Goal: Task Accomplishment & Management: Manage account settings

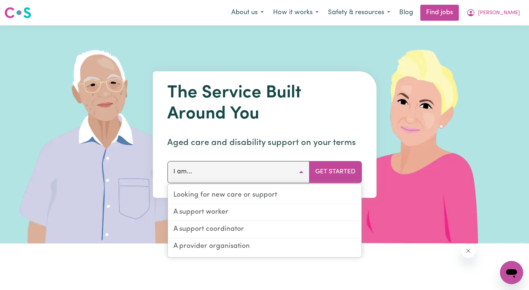
click at [239, 173] on button "I am..." at bounding box center [238, 172] width 142 height 22
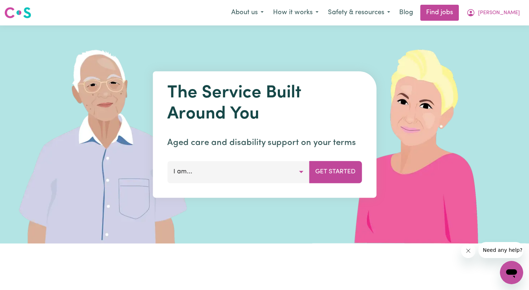
click at [294, 172] on button "I am..." at bounding box center [238, 172] width 142 height 22
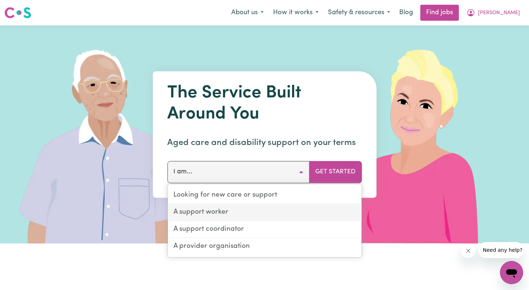
click at [257, 218] on link "A support worker" at bounding box center [265, 213] width 194 height 17
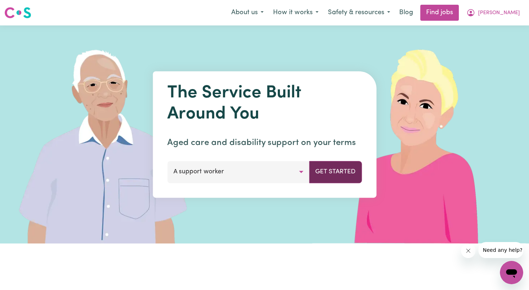
click at [333, 168] on button "Get Started" at bounding box center [335, 172] width 53 height 22
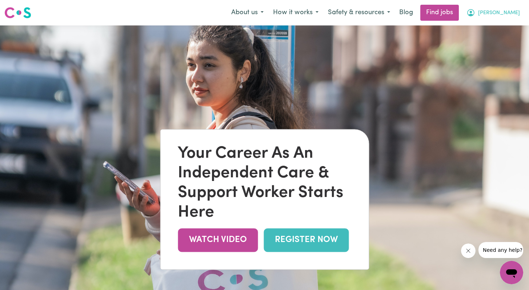
click at [510, 9] on span "[PERSON_NAME]" at bounding box center [500, 13] width 42 height 8
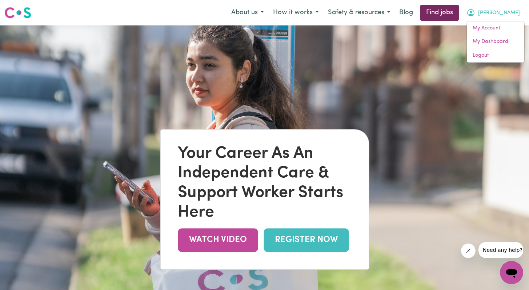
click at [459, 11] on link "Find jobs" at bounding box center [440, 13] width 39 height 16
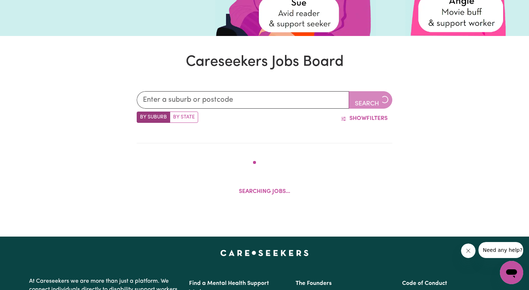
scroll to position [161, 0]
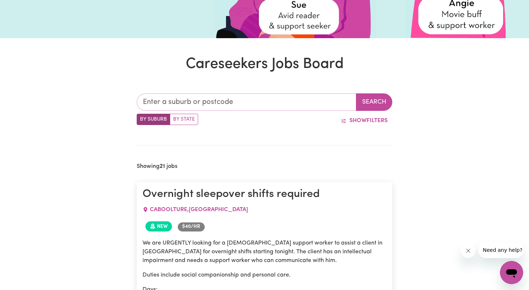
click at [200, 107] on input "text" at bounding box center [247, 102] width 220 height 17
type input "6159"
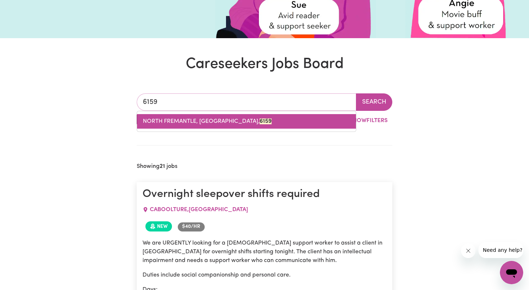
click at [225, 124] on span "NORTH FREMANTLE, [GEOGRAPHIC_DATA], 6159" at bounding box center [207, 122] width 129 height 6
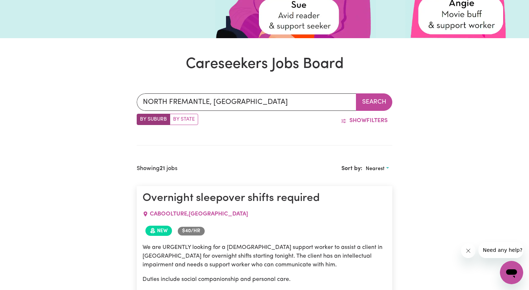
click at [376, 106] on button "Search" at bounding box center [374, 102] width 36 height 17
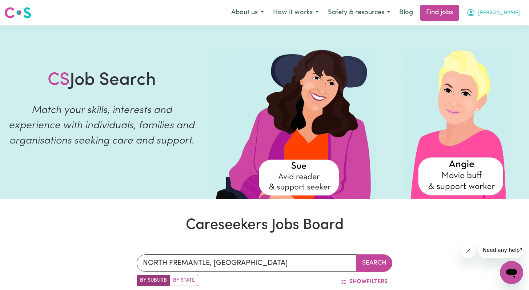
click at [507, 14] on button "[PERSON_NAME]" at bounding box center [493, 12] width 63 height 15
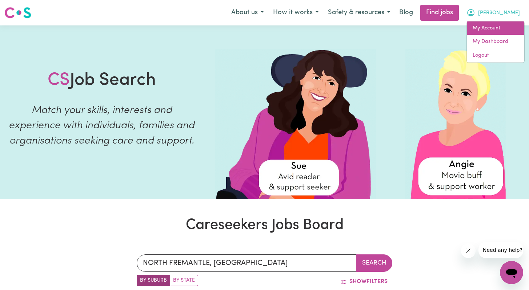
click at [490, 28] on link "My Account" at bounding box center [495, 28] width 57 height 14
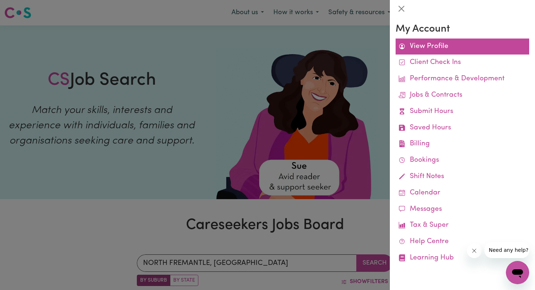
click at [439, 39] on link "View Profile" at bounding box center [463, 47] width 134 height 16
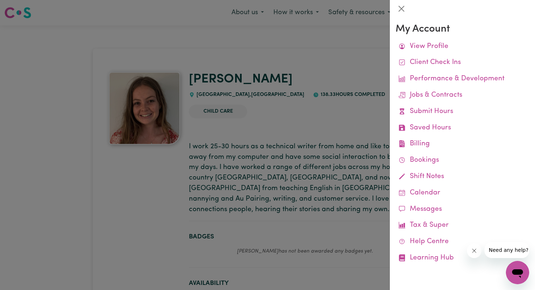
click at [304, 84] on div at bounding box center [267, 145] width 535 height 290
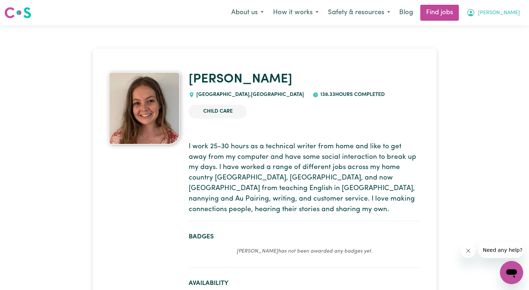
click at [510, 16] on span "[PERSON_NAME]" at bounding box center [500, 13] width 42 height 8
click at [495, 29] on link "My Account" at bounding box center [495, 28] width 57 height 14
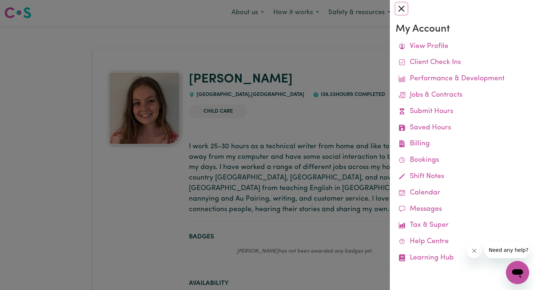
click at [398, 9] on button "Close" at bounding box center [402, 9] width 12 height 12
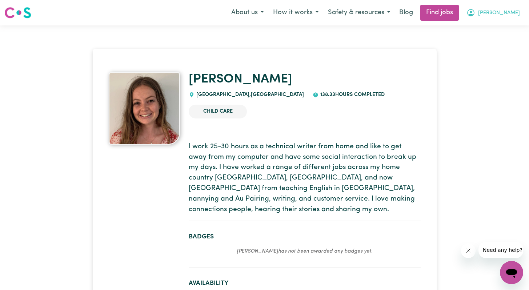
click at [518, 9] on span "[PERSON_NAME]" at bounding box center [500, 13] width 42 height 8
click at [501, 37] on link "My Dashboard" at bounding box center [495, 42] width 57 height 14
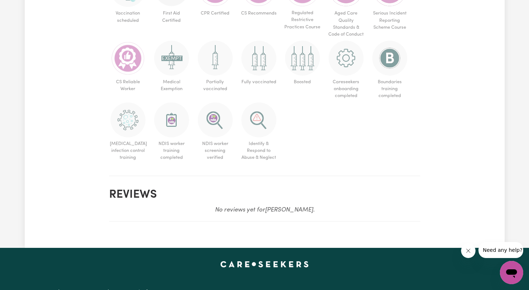
scroll to position [440, 0]
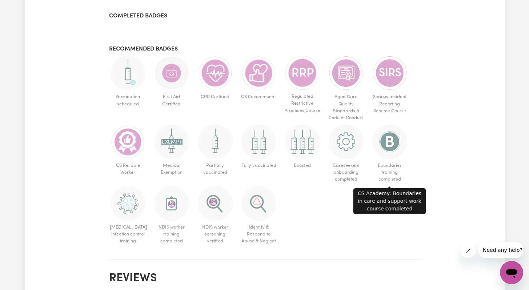
click at [384, 146] on img at bounding box center [390, 141] width 35 height 35
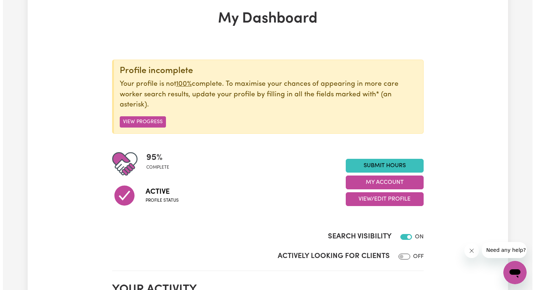
scroll to position [0, 0]
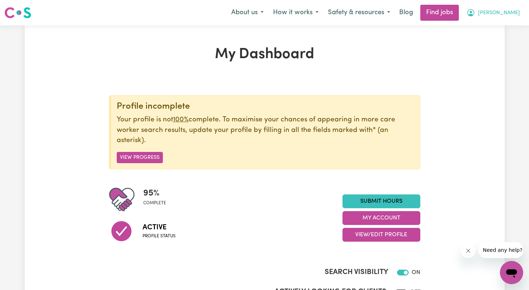
click at [476, 16] on icon "My Account" at bounding box center [471, 12] width 9 height 9
click at [490, 32] on link "My Account" at bounding box center [495, 28] width 57 height 14
